Goal: Information Seeking & Learning: Learn about a topic

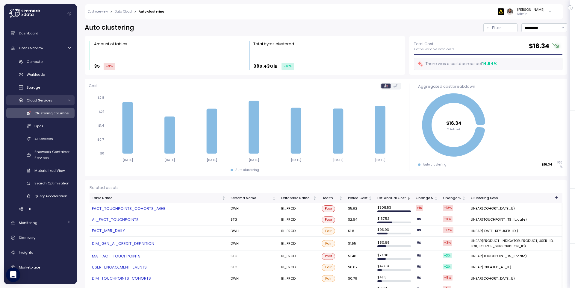
scroll to position [116, 0]
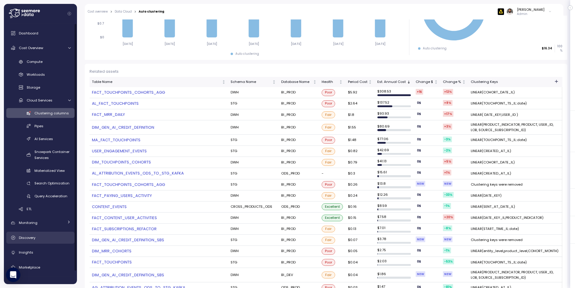
click at [44, 238] on div "Discovery" at bounding box center [45, 238] width 52 height 6
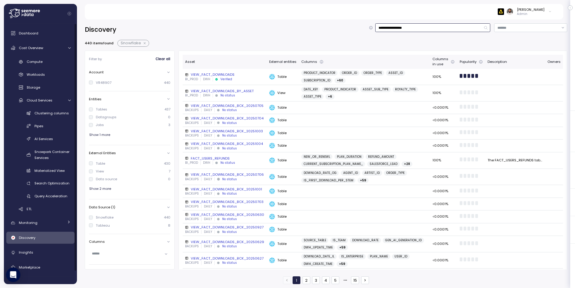
click at [409, 25] on input "**********" at bounding box center [432, 27] width 115 height 9
click at [408, 25] on input "**********" at bounding box center [432, 27] width 115 height 9
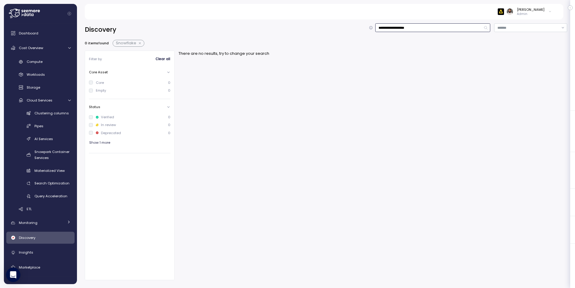
type input "**********"
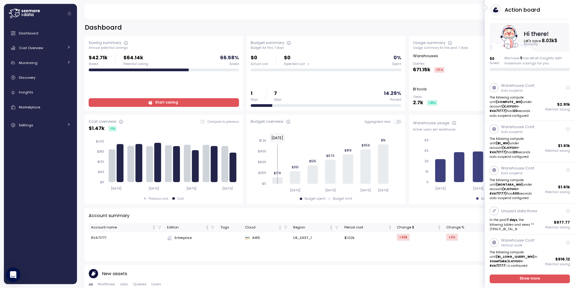
click at [487, 7] on button "button" at bounding box center [485, 7] width 5 height 5
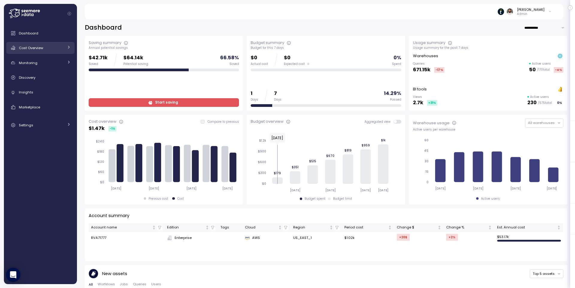
click at [48, 49] on div "Cost Overview" at bounding box center [41, 48] width 45 height 6
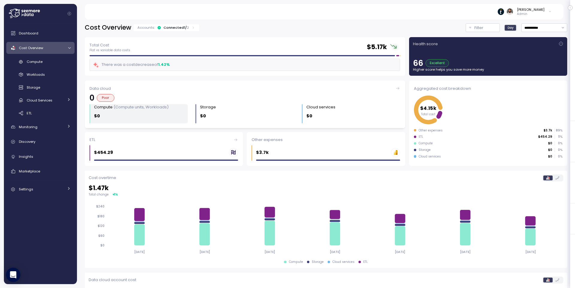
click at [158, 111] on div "Compute (Compute units, Workloads) $0" at bounding box center [141, 113] width 94 height 19
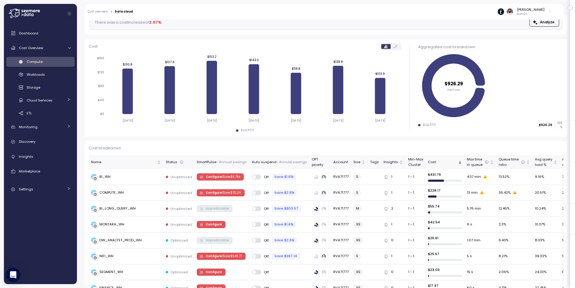
scroll to position [11, 0]
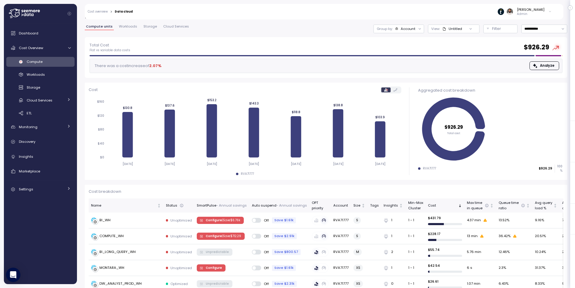
click at [400, 22] on div "**********" at bounding box center [326, 24] width 483 height 25
drag, startPoint x: 400, startPoint y: 26, endPoint x: 410, endPoint y: 19, distance: 12.0
click at [400, 26] on div "Account" at bounding box center [405, 28] width 21 height 5
click at [407, 60] on p "Compute unit" at bounding box center [402, 62] width 24 height 5
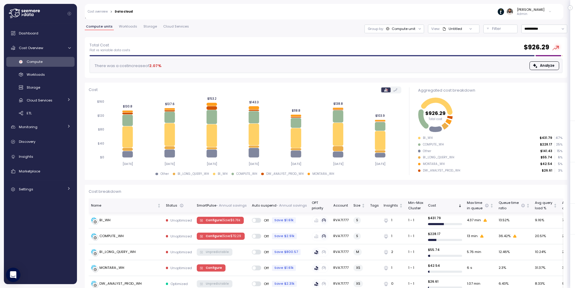
scroll to position [45, 0]
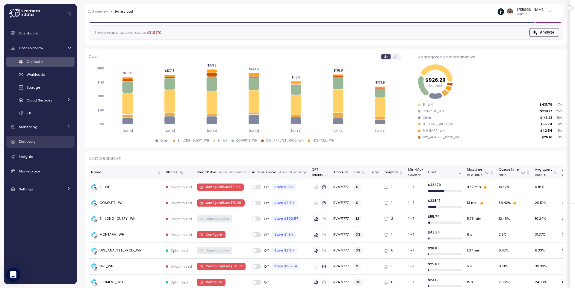
click at [40, 141] on div "Discovery" at bounding box center [45, 142] width 52 height 6
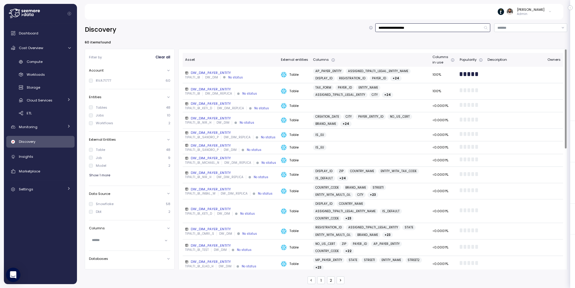
click at [404, 23] on input "**********" at bounding box center [432, 27] width 115 height 9
click at [404, 25] on input "**********" at bounding box center [432, 27] width 115 height 9
click at [402, 30] on input "**********" at bounding box center [432, 27] width 115 height 9
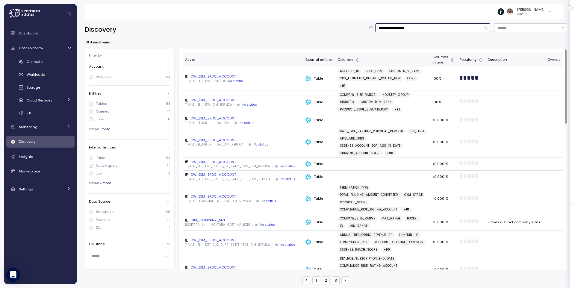
type input "**********"
click at [239, 79] on div "No status" at bounding box center [235, 81] width 15 height 4
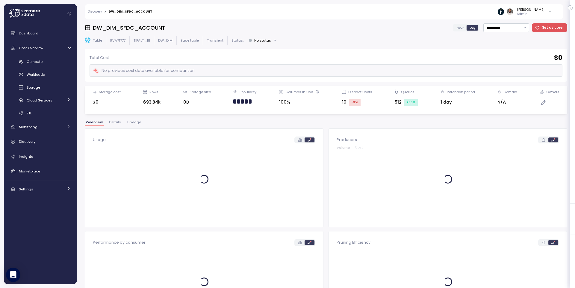
click at [135, 125] on button "Lineage" at bounding box center [134, 123] width 16 height 5
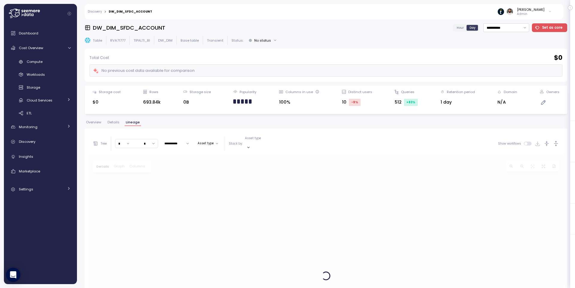
scroll to position [28, 0]
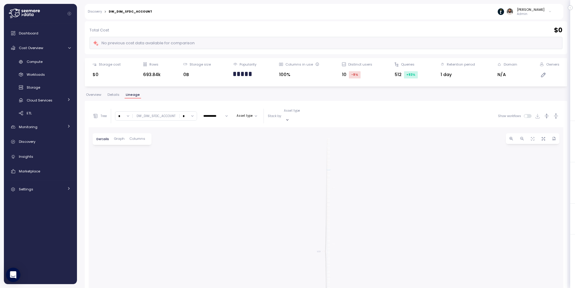
click at [145, 114] on div "DW_DIM_SFDC_ACCOUNT" at bounding box center [156, 116] width 39 height 4
click at [182, 114] on input "*" at bounding box center [188, 116] width 17 height 9
click at [190, 134] on div "0" at bounding box center [191, 133] width 2 height 5
type input "*"
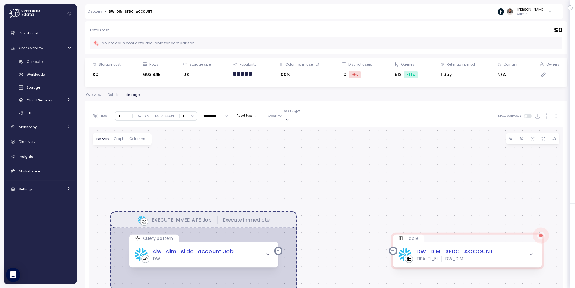
click at [121, 114] on input "*" at bounding box center [123, 116] width 17 height 9
click at [128, 167] on div "4" at bounding box center [127, 164] width 2 height 5
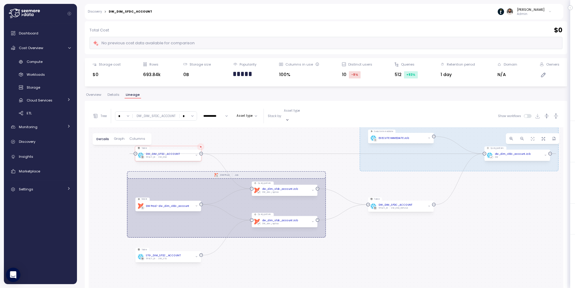
drag, startPoint x: 159, startPoint y: 170, endPoint x: 176, endPoint y: 111, distance: 61.3
click at [176, 111] on div "**********" at bounding box center [326, 237] width 475 height 265
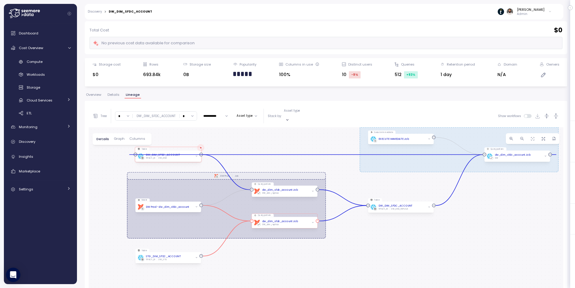
click at [303, 220] on div "dbt dw_dim_sfdc_account Job DW_dim_replica" at bounding box center [284, 223] width 61 height 6
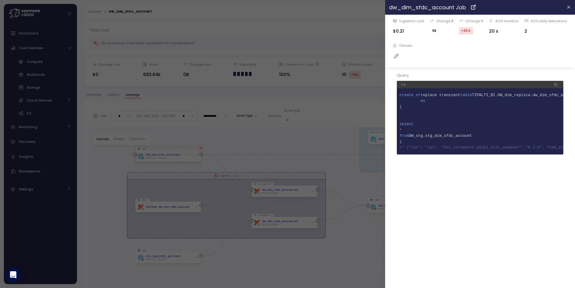
scroll to position [0, 0]
click at [123, 113] on div at bounding box center [287, 144] width 575 height 288
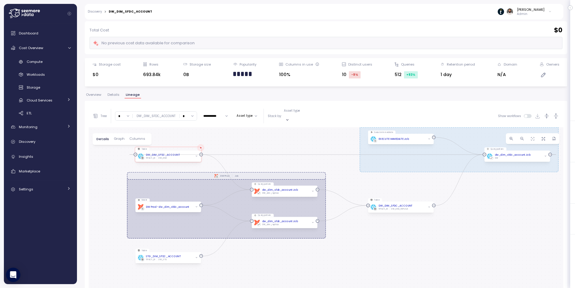
click at [123, 113] on input "*" at bounding box center [123, 116] width 17 height 9
click at [129, 167] on div "7" at bounding box center [125, 165] width 16 height 8
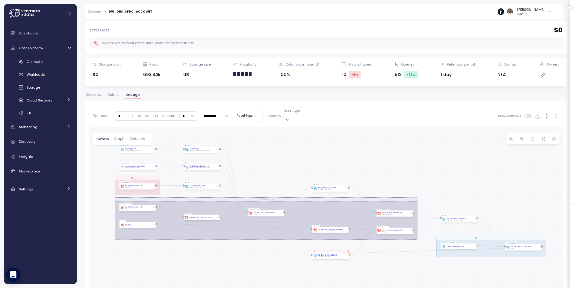
drag, startPoint x: 236, startPoint y: 174, endPoint x: 236, endPoint y: 140, distance: 33.6
click at [236, 140] on div "dbt DW Prod Job EXECUTE IMMEDIATE Job Execute immediate dbt Netsuite Job Table …" at bounding box center [326, 248] width 475 height 242
click at [126, 118] on div "**********" at bounding box center [202, 116] width 218 height 15
click at [124, 115] on input "*" at bounding box center [123, 116] width 17 height 9
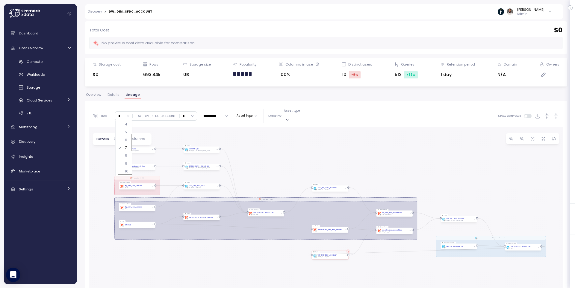
click at [125, 163] on div "9" at bounding box center [126, 163] width 2 height 5
type input "*"
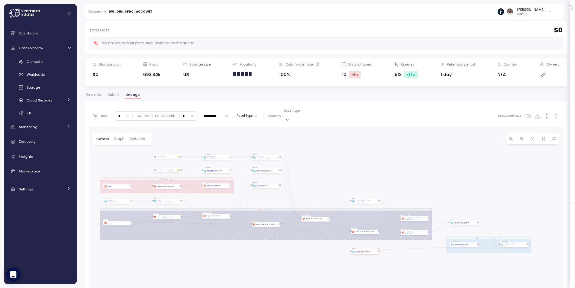
drag, startPoint x: 140, startPoint y: 188, endPoint x: 135, endPoint y: 156, distance: 32.8
click at [131, 154] on div "dbt DW Prod Job EXECUTE IMMEDIATE Job Execute immediate dbt Netsuite Job Table …" at bounding box center [326, 248] width 475 height 242
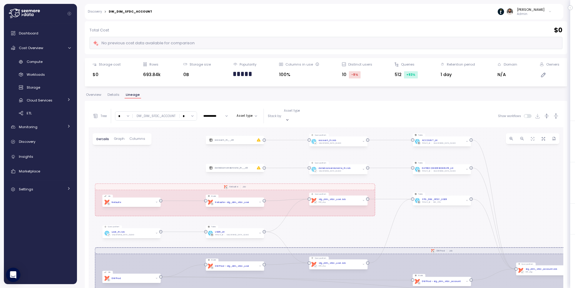
drag, startPoint x: 224, startPoint y: 147, endPoint x: 286, endPoint y: 146, distance: 61.7
click at [288, 146] on div "dbt DW Prod Job EXECUTE IMMEDIATE Job Execute immediate dbt Netsuite Job Table …" at bounding box center [326, 248] width 475 height 242
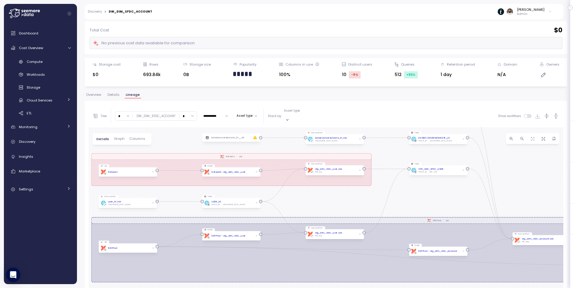
drag, startPoint x: 161, startPoint y: 166, endPoint x: 158, endPoint y: 136, distance: 30.3
click at [158, 136] on div "dbt DW Prod Job EXECUTE IMMEDIATE Job Execute immediate dbt Netsuite Job Table …" at bounding box center [326, 248] width 475 height 242
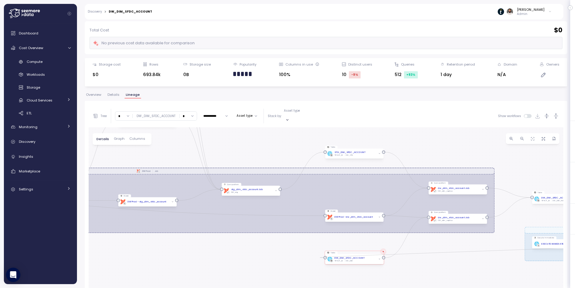
drag, startPoint x: 407, startPoint y: 201, endPoint x: 154, endPoint y: 143, distance: 259.6
click at [154, 143] on div "dbt DW Prod Job EXECUTE IMMEDIATE Job Execute immediate dbt Netsuite Job Table …" at bounding box center [326, 248] width 475 height 242
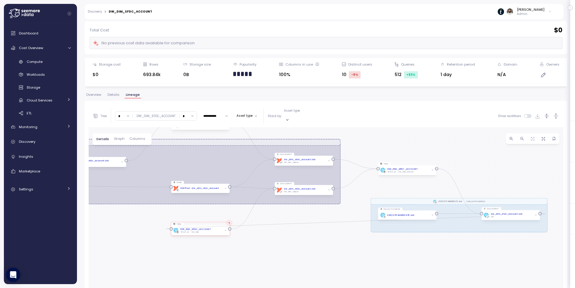
drag, startPoint x: 441, startPoint y: 248, endPoint x: 339, endPoint y: 236, distance: 102.9
click at [339, 236] on div "dbt DW Prod Job EXECUTE IMMEDIATE Job Execute immediate dbt Netsuite Job Table …" at bounding box center [326, 248] width 475 height 242
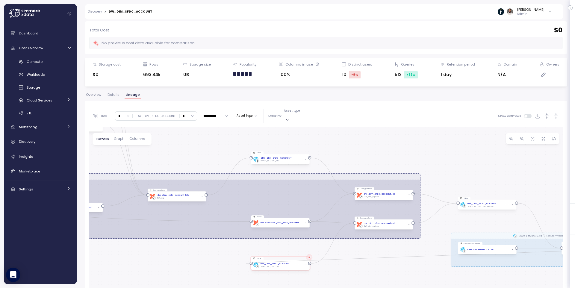
drag, startPoint x: 242, startPoint y: 251, endPoint x: 266, endPoint y: 285, distance: 42.0
click at [266, 285] on div "dbt DW Prod Job EXECUTE IMMEDIATE Job Execute immediate dbt Netsuite Job Table …" at bounding box center [326, 248] width 475 height 242
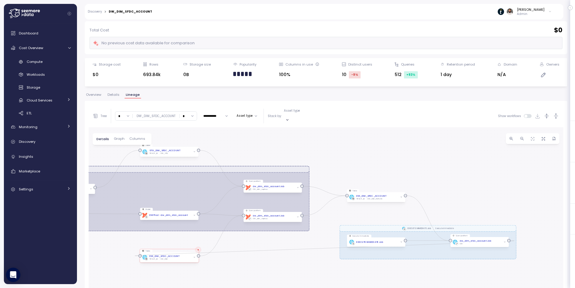
drag, startPoint x: 402, startPoint y: 158, endPoint x: 291, endPoint y: 150, distance: 111.4
click at [291, 150] on div "dbt DW Prod Job EXECUTE IMMEDIATE Job Execute immediate dbt Netsuite Job Table …" at bounding box center [326, 248] width 475 height 242
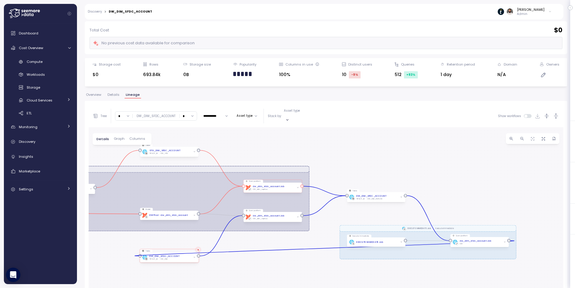
click at [289, 185] on div "dbt dw_dim_sfdc_account Job DW_dim_replica" at bounding box center [273, 188] width 54 height 6
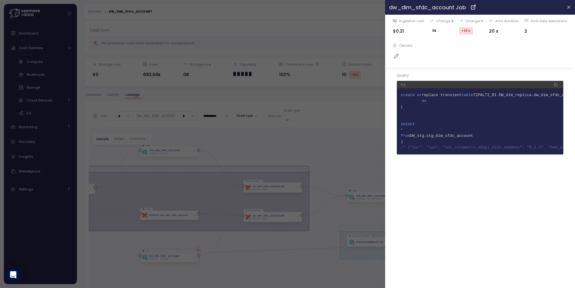
drag, startPoint x: 482, startPoint y: 137, endPoint x: 399, endPoint y: 137, distance: 82.4
click at [399, 137] on pre "1 create or replace transient table TIPALTI_BI.DW_dim_replica.dw_dim_sfdc_accou…" at bounding box center [480, 121] width 167 height 66
copy span "from DW_stg.stg_dim_sfdc_account"
click at [531, 95] on span "TIPALTI_BI.DW_dim_replica.dw_dim_sfdc_account" at bounding box center [486, 95] width 105 height 4
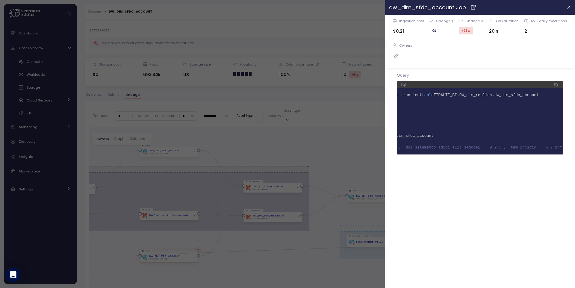
click at [531, 95] on span "TIPALTI_BI.DW_dim_replica.dw_dim_sfdc_account" at bounding box center [486, 95] width 105 height 4
click at [533, 92] on pre "1 create or replace transient table TIPALTI_BI.DW_dim_replica.dw_dim_sfdc_accou…" at bounding box center [480, 121] width 167 height 66
click at [529, 97] on pre "1 create or replace transient table TIPALTI_BI.DW_dim_replica.dw_dim_sfdc_accou…" at bounding box center [480, 121] width 167 height 66
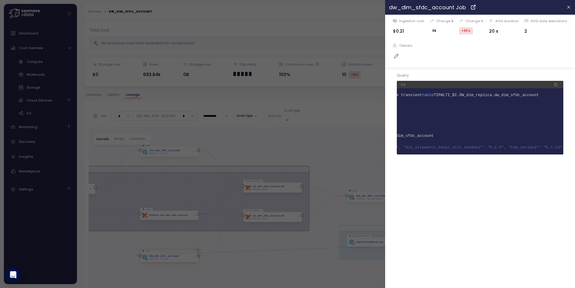
copy span "dw_dim_sfdc_account"
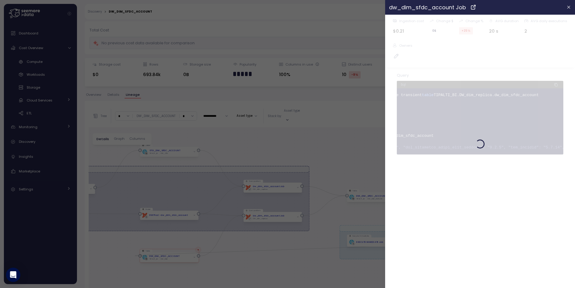
drag, startPoint x: 301, startPoint y: 28, endPoint x: 289, endPoint y: 27, distance: 12.0
click at [301, 28] on div at bounding box center [287, 144] width 575 height 288
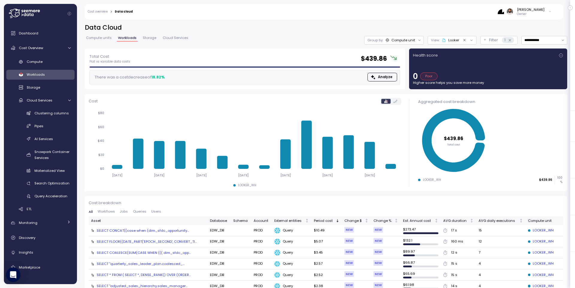
scroll to position [4, 0]
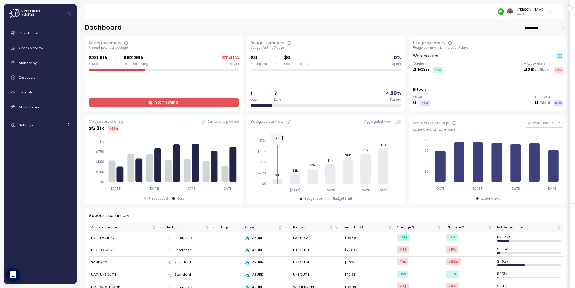
drag, startPoint x: 30, startPoint y: 47, endPoint x: 36, endPoint y: 55, distance: 10.0
click at [31, 47] on span "Cost Overview" at bounding box center [31, 48] width 24 height 5
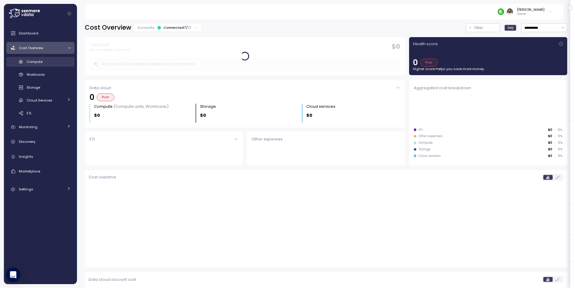
click at [39, 63] on span "Compute" at bounding box center [35, 61] width 16 height 5
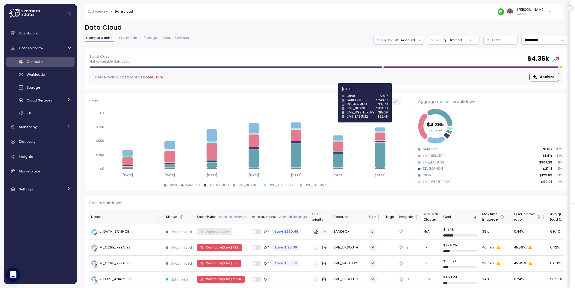
scroll to position [50, 0]
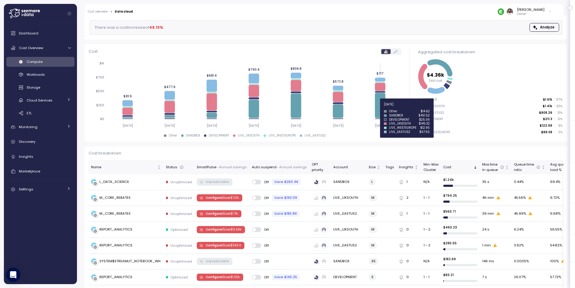
click at [382, 108] on icon at bounding box center [380, 105] width 10 height 25
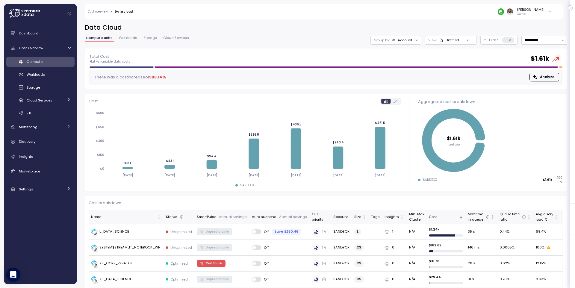
click at [404, 34] on div "**********" at bounding box center [326, 35] width 483 height 25
click at [405, 37] on div "Group by: Account" at bounding box center [396, 40] width 51 height 9
click at [405, 69] on div "Compute unit" at bounding box center [396, 74] width 46 height 10
